Goal: Check status: Check status

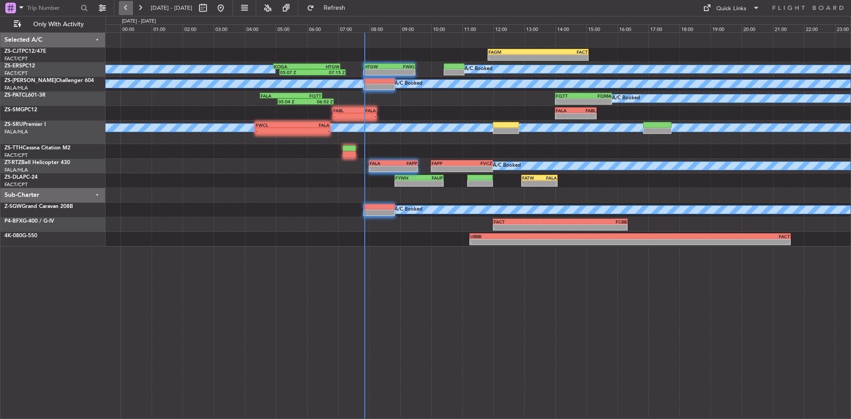
drag, startPoint x: 146, startPoint y: 8, endPoint x: 126, endPoint y: 8, distance: 19.9
click at [131, 5] on div at bounding box center [133, 8] width 28 height 14
click at [138, 6] on button at bounding box center [140, 8] width 14 height 14
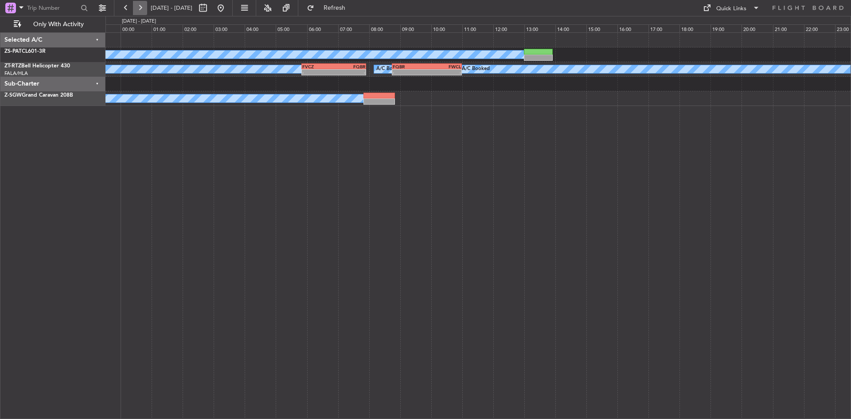
click at [138, 6] on button at bounding box center [140, 8] width 14 height 14
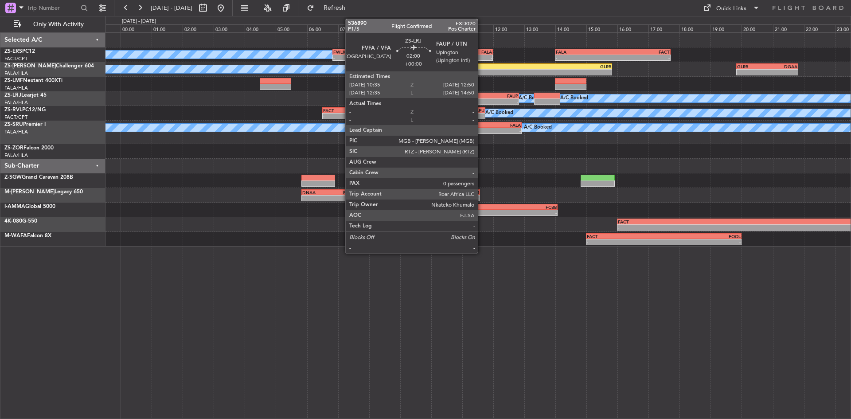
click at [482, 96] on div "FVFA" at bounding box center [467, 95] width 34 height 5
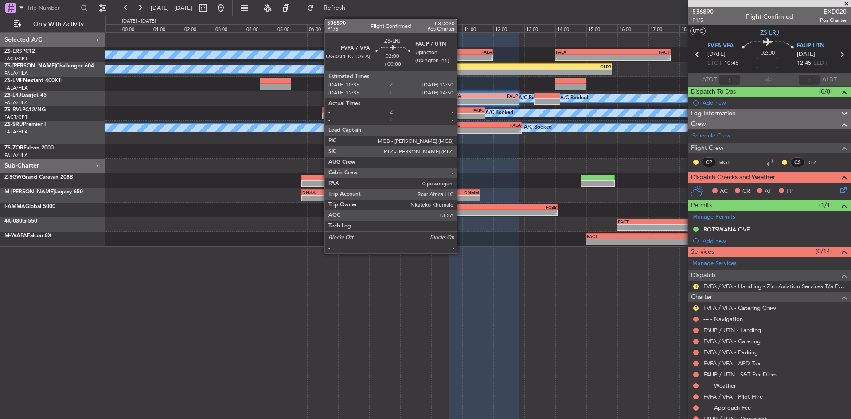
click at [461, 100] on div "-" at bounding box center [467, 101] width 34 height 5
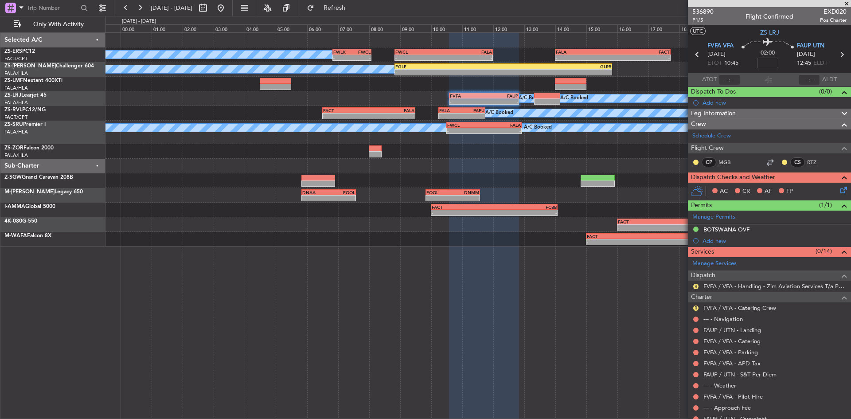
click at [846, 3] on span at bounding box center [846, 4] width 9 height 8
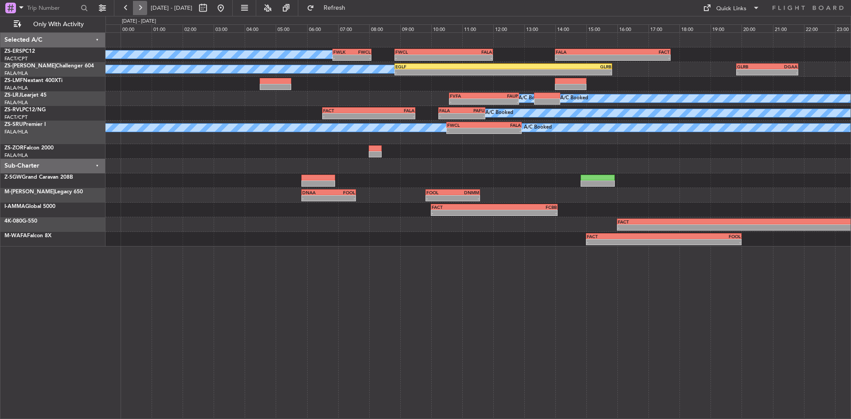
click at [144, 7] on button at bounding box center [140, 8] width 14 height 14
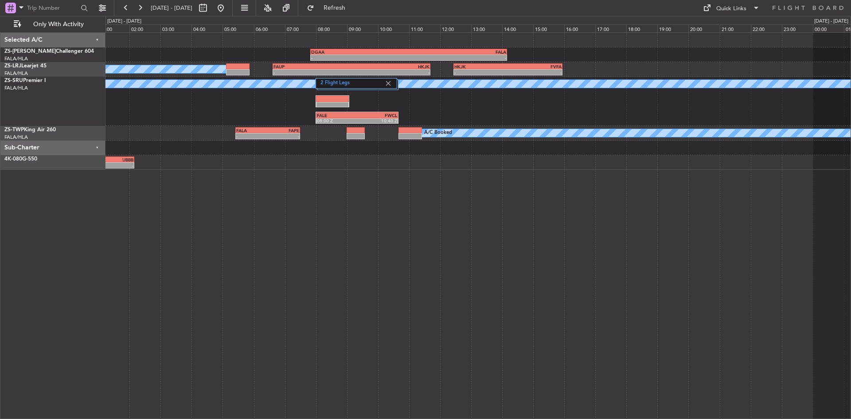
click at [169, 54] on div "- - DGAA 07:50 Z FALA 14:10 Z - - GLRB 19:50 Z DGAA 21:50 Z A/C Booked A/C Book…" at bounding box center [477, 101] width 745 height 137
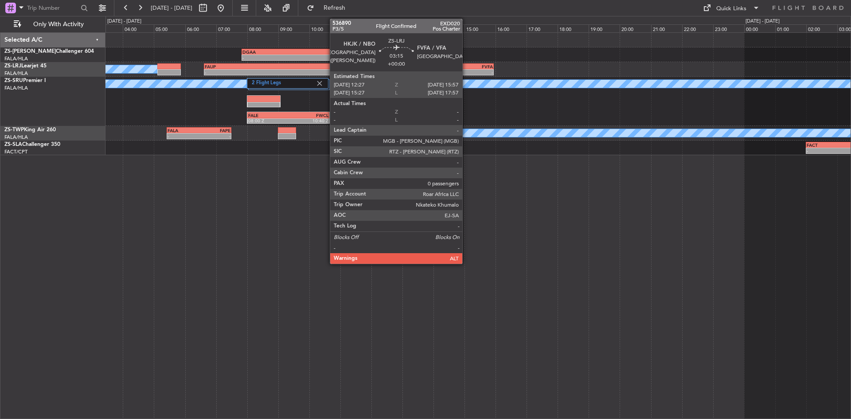
click at [466, 73] on div "-" at bounding box center [466, 72] width 54 height 5
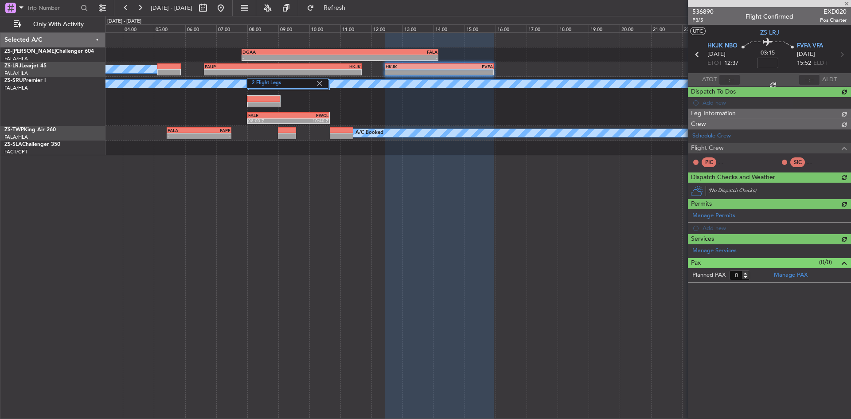
click at [700, 12] on span "536890" at bounding box center [702, 11] width 21 height 9
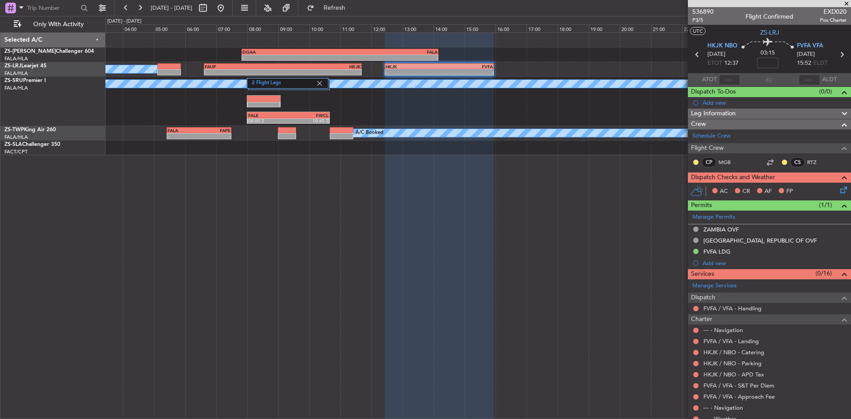
click at [840, 0] on div at bounding box center [769, 3] width 163 height 7
click at [844, 1] on span at bounding box center [846, 4] width 9 height 8
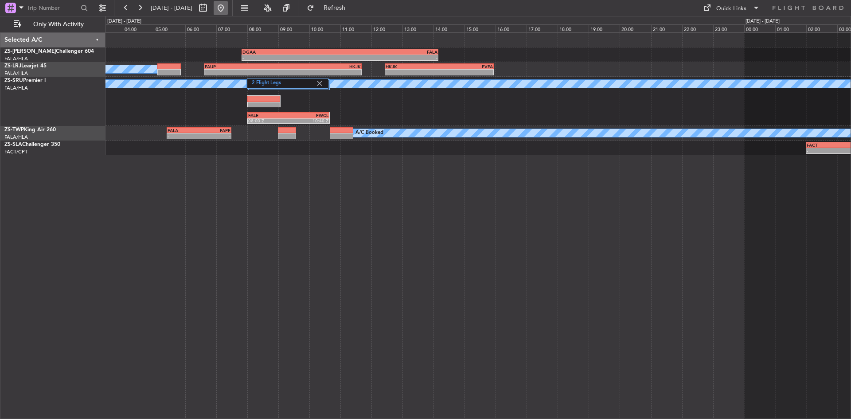
click at [228, 6] on button at bounding box center [221, 8] width 14 height 14
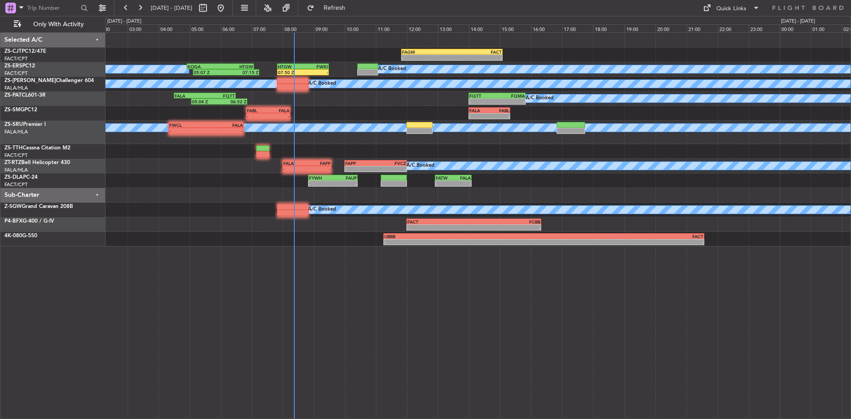
click at [303, 56] on div "- - FAGM 11:50 Z FACT 15:05 Z A/C Booked A/C Booked HTGW 07:50 Z FWKI 09:30 Z 0…" at bounding box center [477, 140] width 745 height 214
click at [353, 9] on span "Refresh" at bounding box center [334, 8] width 37 height 6
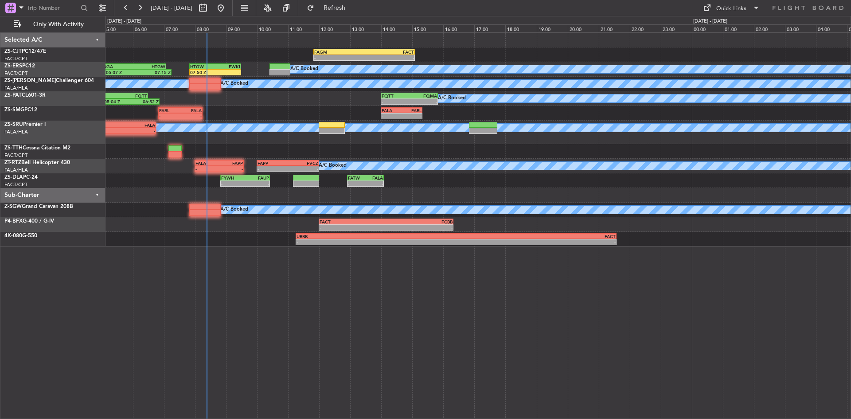
click at [149, 259] on div "- - FAGM 11:50 Z FACT 15:05 Z A/C Booked A/C Booked 05:07 Z 07:15 Z KOGA 04:55 …" at bounding box center [477, 225] width 745 height 386
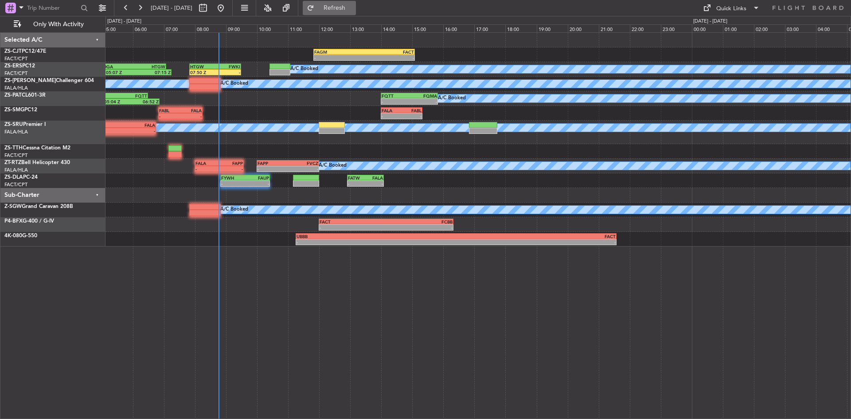
click at [347, 8] on span "Refresh" at bounding box center [334, 8] width 37 height 6
click at [351, 5] on span "Refresh" at bounding box center [334, 8] width 37 height 6
click at [353, 9] on span "Refresh" at bounding box center [334, 8] width 37 height 6
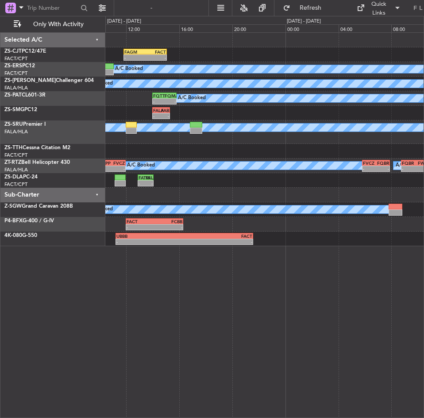
click at [154, 283] on div "- - FAGM 11:50 Z FACT 15:05 Z A/C Booked A/C Booked HTGW 07:50 Z FWKI 09:30 Z 0…" at bounding box center [264, 225] width 319 height 386
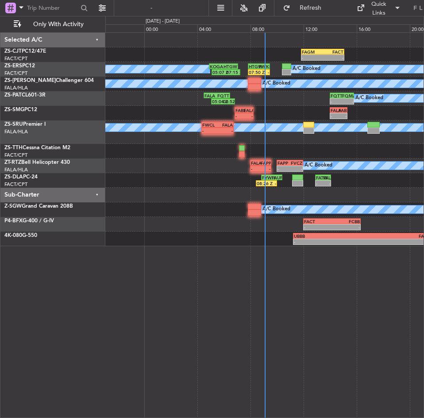
click at [424, 285] on html "[DATE] - [DATE] Refresh Quick Links Only With Activity - - FAGM 11:50 Z FACT 15…" at bounding box center [212, 209] width 424 height 418
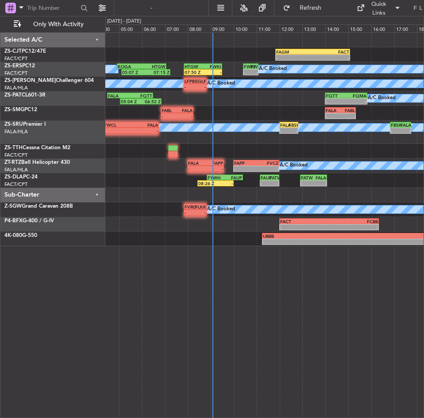
click at [210, 293] on div "- - FAGM 11:50 Z FACT 15:05 Z A/C Booked A/C Booked - - FWKI 10:25 Z FWLK 11:05…" at bounding box center [264, 225] width 319 height 386
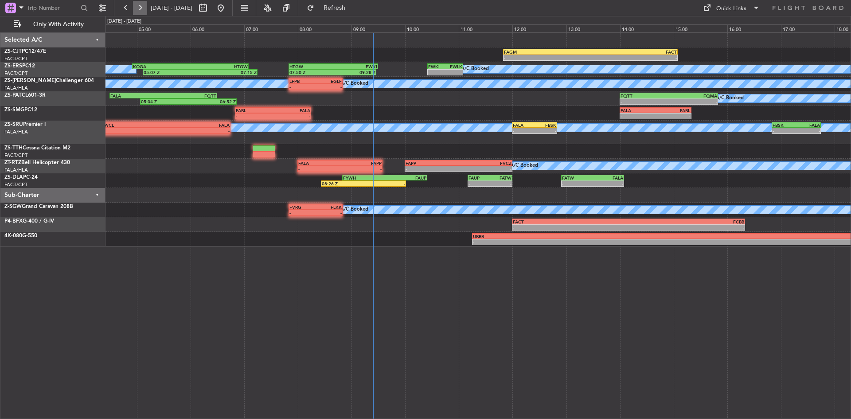
click at [136, 9] on button at bounding box center [140, 8] width 14 height 14
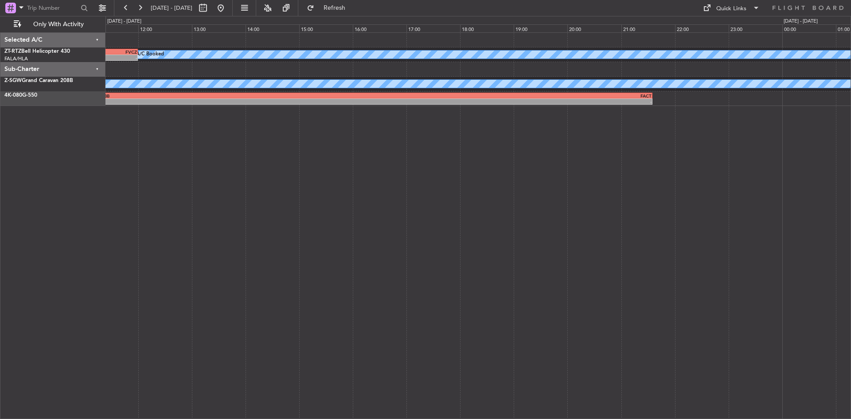
click at [839, 182] on div "A/C Booked A/C Booked A/C Booked A/C Booked A/C Booked A/C Booked FAPP 10:00 Z …" at bounding box center [477, 225] width 745 height 386
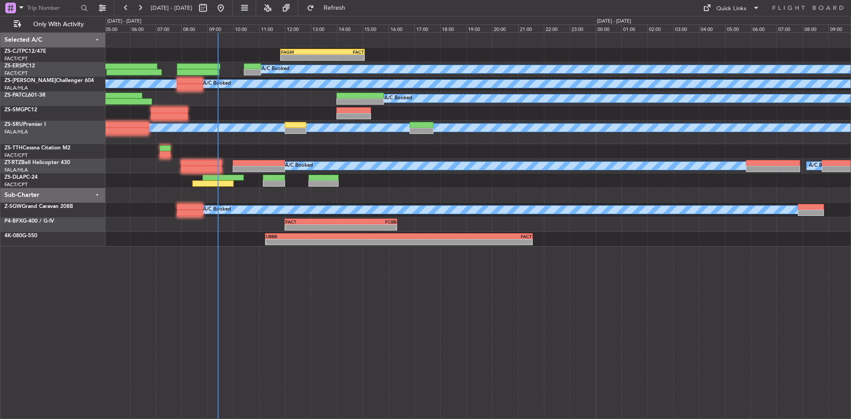
click at [48, 305] on div "- - FAGM 11:50 Z FACT 15:05 Z A/C Booked A/C Booked A/C Booked A/C Booked A/C B…" at bounding box center [425, 217] width 851 height 403
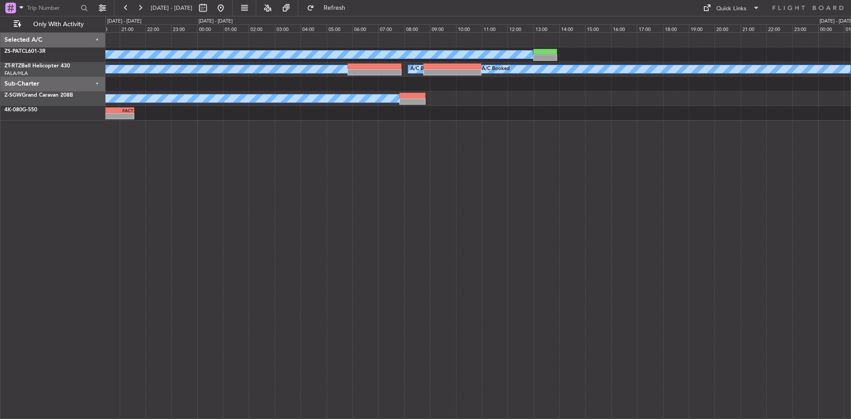
click at [301, 325] on div "A/C Booked A/C Booked A/C Booked A/C Booked A/C Booked A/C Booked A/C Booked A/…" at bounding box center [477, 225] width 745 height 386
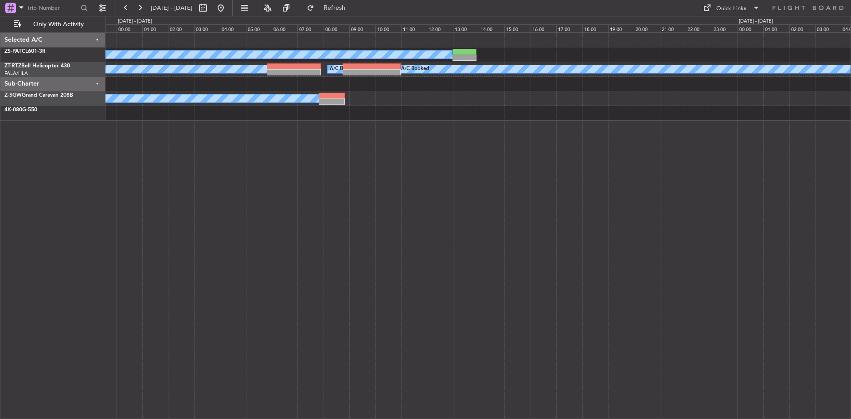
click at [370, 321] on div "A/C Booked A/C Booked A/C Booked A/C Booked A/C Booked A/C Booked A/C Booked A/…" at bounding box center [477, 225] width 745 height 386
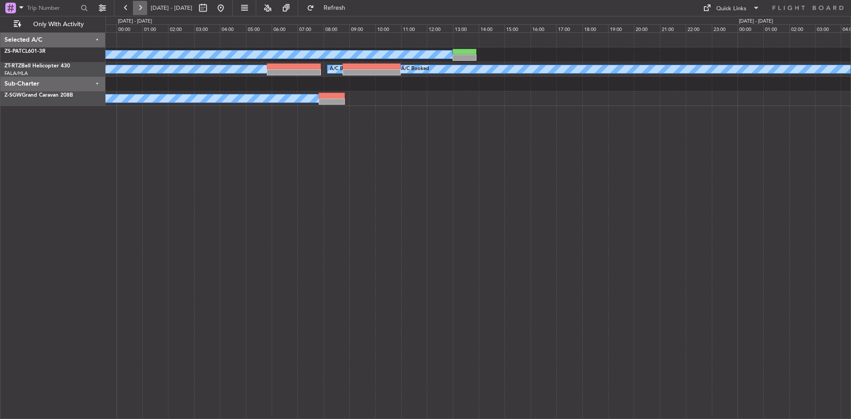
click at [139, 3] on button at bounding box center [140, 8] width 14 height 14
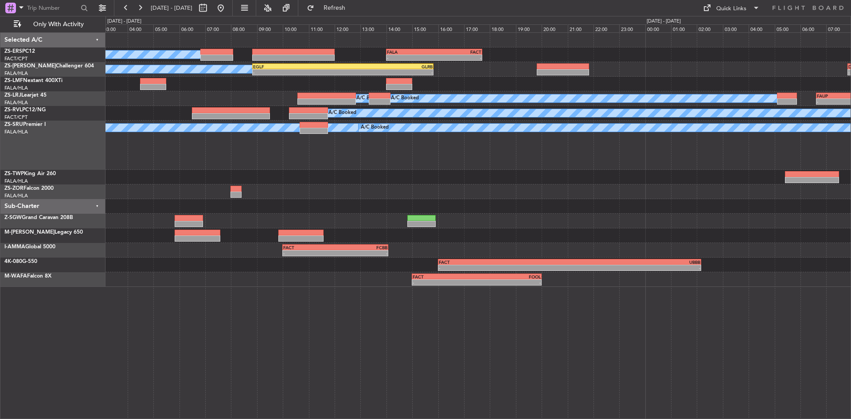
click at [251, 169] on div "A/C Booked A/C Booked A/C Booked A/C Booked A/C Booked" at bounding box center [477, 144] width 745 height 49
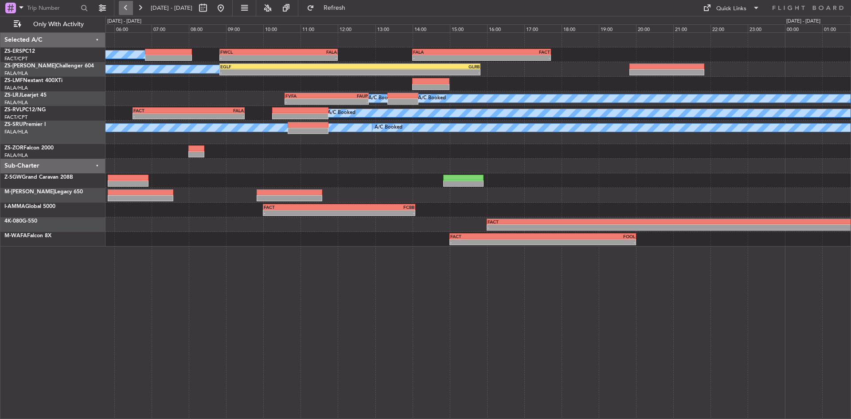
click at [120, 7] on button at bounding box center [126, 8] width 14 height 14
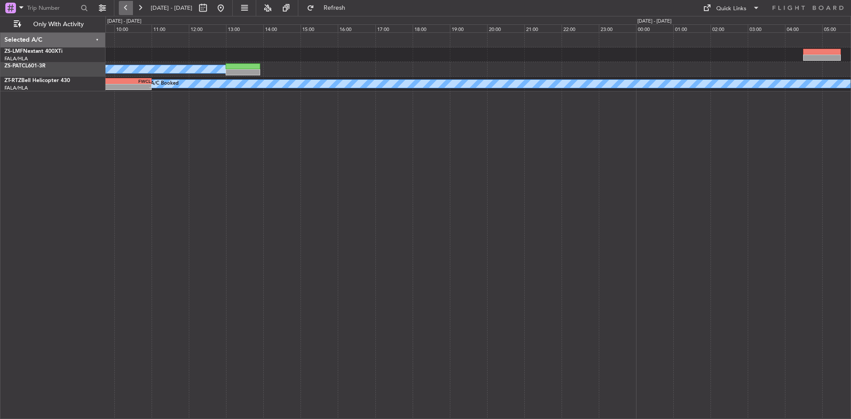
click at [123, 6] on button at bounding box center [126, 8] width 14 height 14
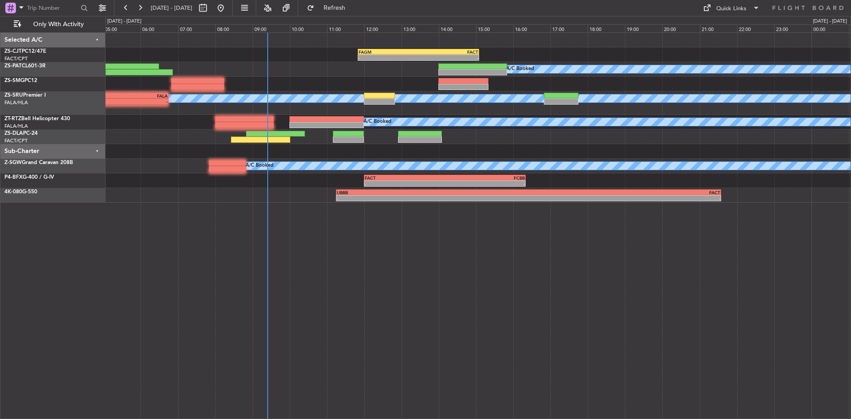
click at [706, 240] on div "- - FAGM 11:50 Z FACT 15:05 Z A/C Booked A/C Booked A/C Booked A/C Booked FWCL …" at bounding box center [477, 225] width 745 height 386
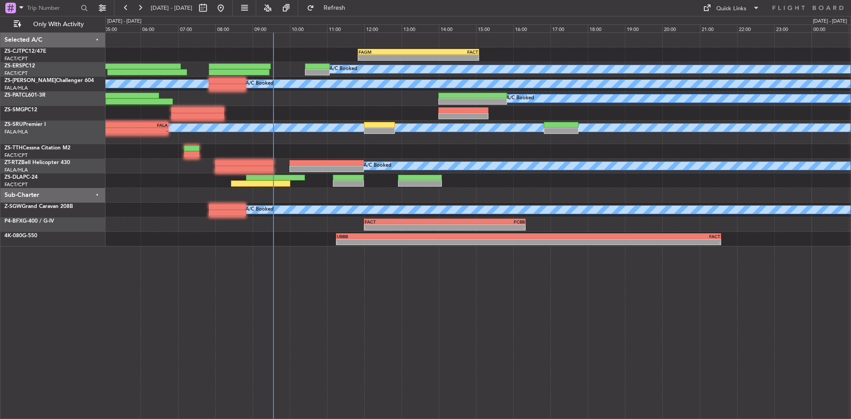
click at [159, 284] on div "- - FAGM 11:50 Z FACT 15:05 Z A/C Booked A/C Booked A/C Booked A/C Booked A/C B…" at bounding box center [477, 225] width 745 height 386
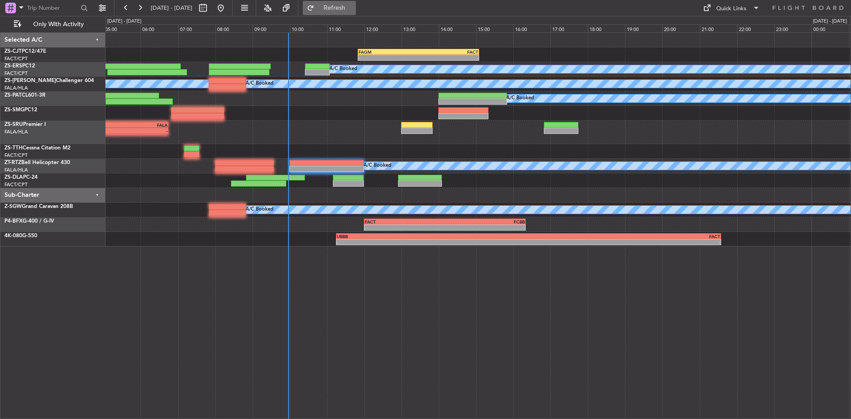
click at [353, 10] on span "Refresh" at bounding box center [334, 8] width 37 height 6
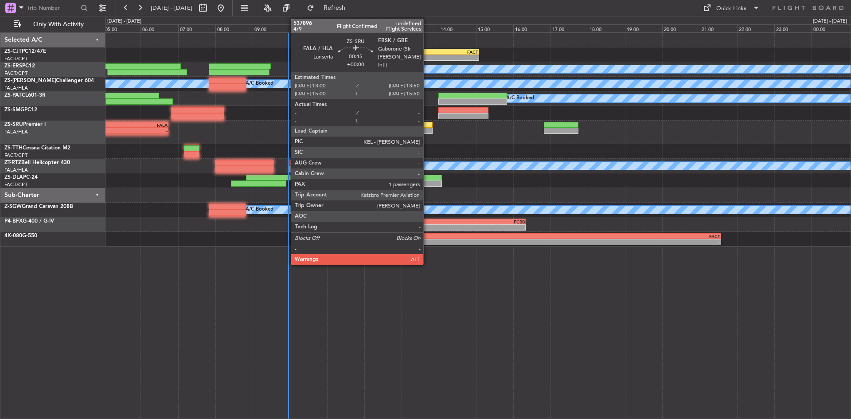
click at [427, 128] on div at bounding box center [416, 131] width 31 height 6
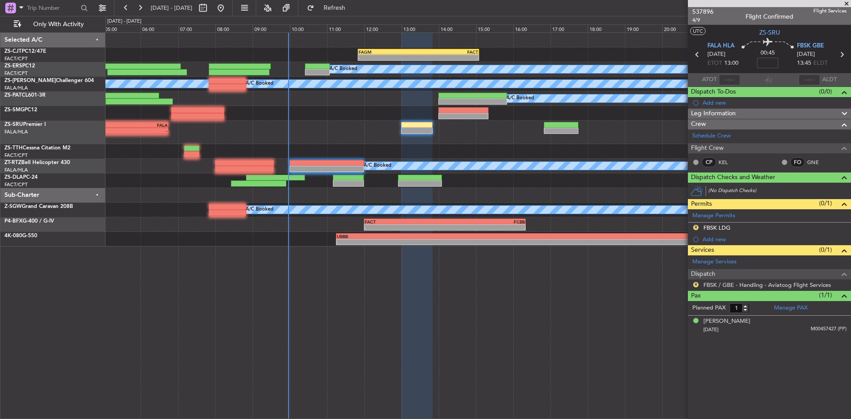
click at [847, 3] on span at bounding box center [846, 4] width 9 height 8
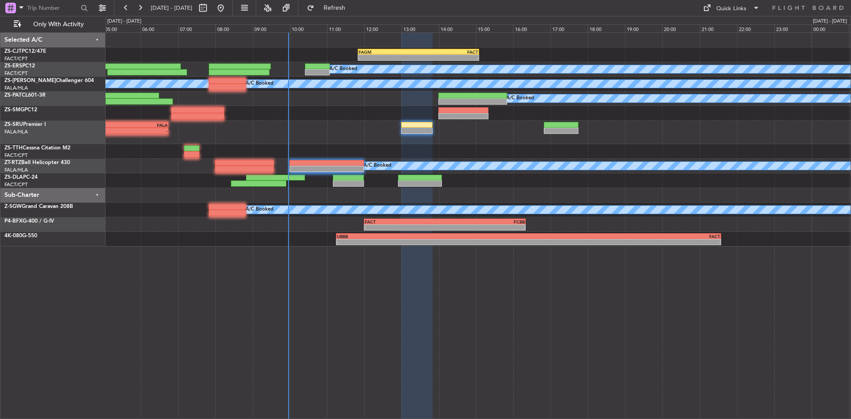
type input "0"
